Goal: Task Accomplishment & Management: Manage account settings

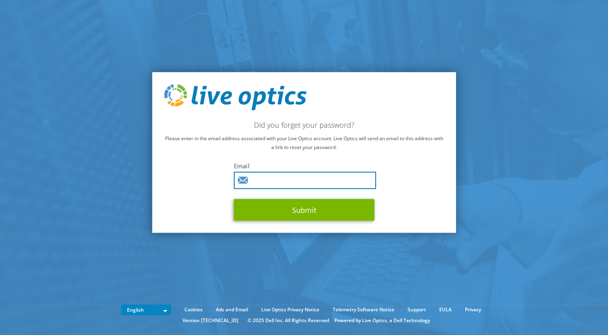
click at [279, 181] on input "text" at bounding box center [305, 180] width 142 height 17
type input "marcel-vanboxtel@vandenbosch.com"
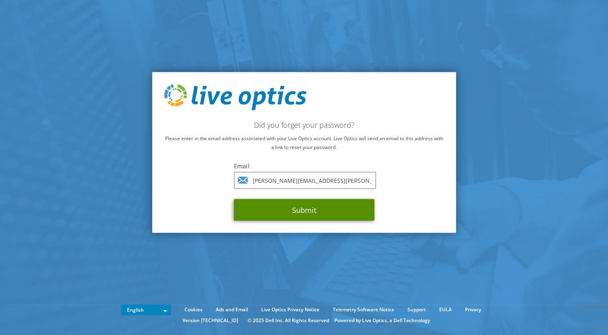
click at [296, 211] on button "Submit" at bounding box center [304, 210] width 141 height 22
click at [313, 209] on button "Submit" at bounding box center [304, 210] width 141 height 22
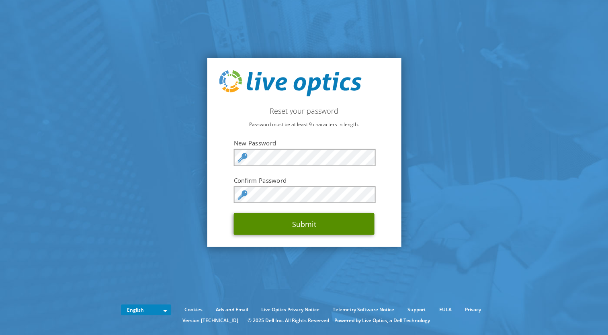
click at [310, 221] on button "Submit" at bounding box center [304, 224] width 141 height 22
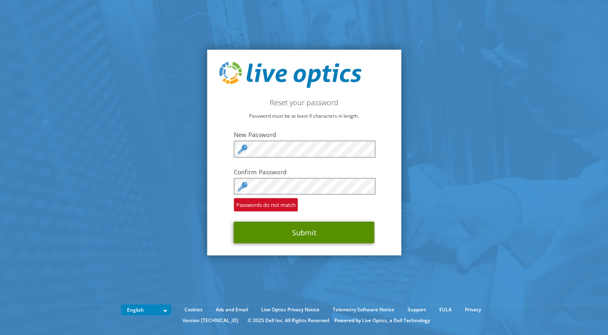
click at [299, 235] on button "Submit" at bounding box center [304, 233] width 141 height 22
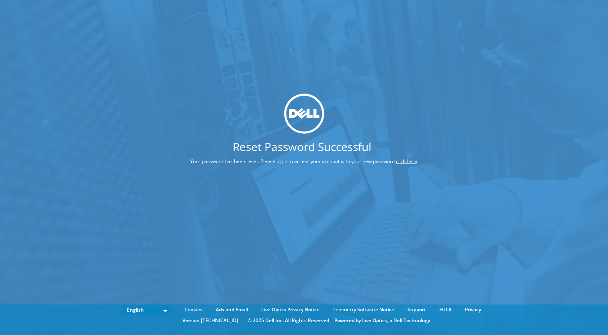
click at [407, 162] on link "click here" at bounding box center [406, 161] width 21 height 7
